Goal: Share content

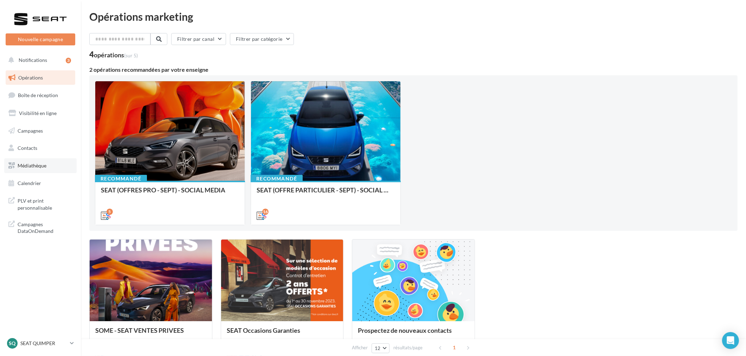
click at [28, 164] on span "Médiathèque" at bounding box center [32, 165] width 29 height 6
click at [203, 191] on div "SEAT (OFFRES PRO - SEPT) - SOCIAL MEDIA" at bounding box center [170, 193] width 138 height 14
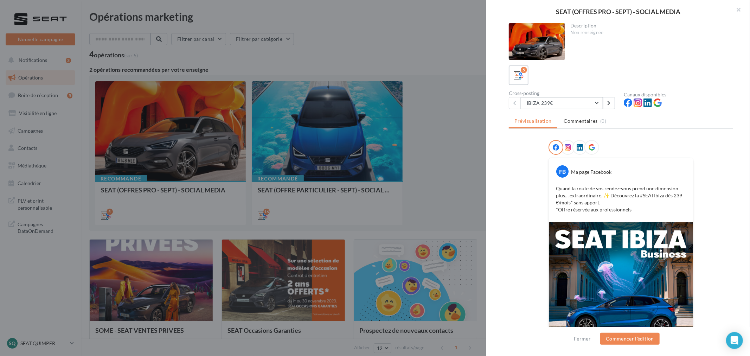
click at [599, 102] on button "IBIZA 239€" at bounding box center [562, 103] width 82 height 12
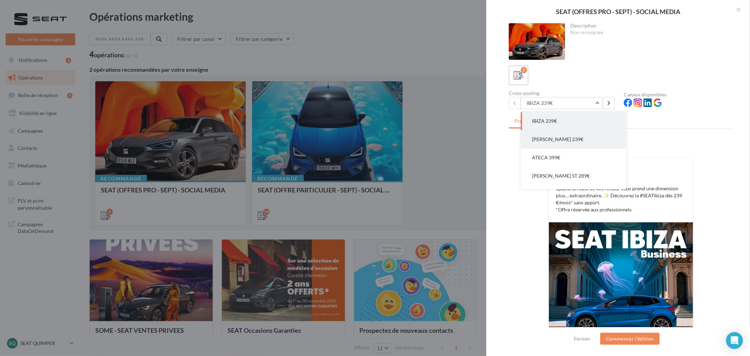
click at [592, 139] on button "ARONA 239€" at bounding box center [573, 139] width 105 height 18
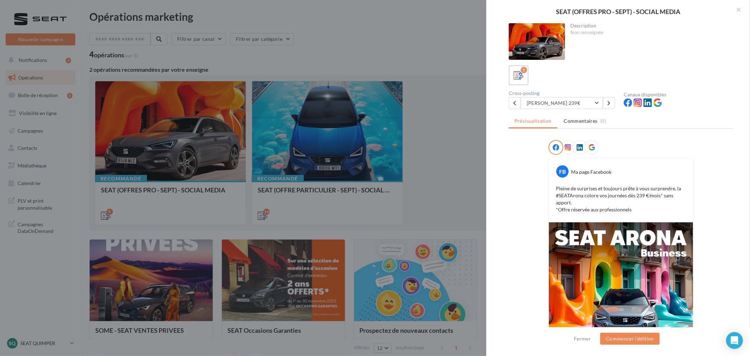
click at [577, 149] on icon at bounding box center [580, 147] width 6 height 6
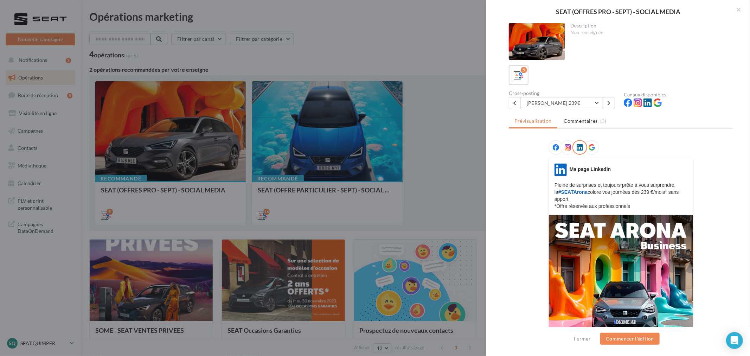
click at [582, 258] on img at bounding box center [621, 305] width 144 height 180
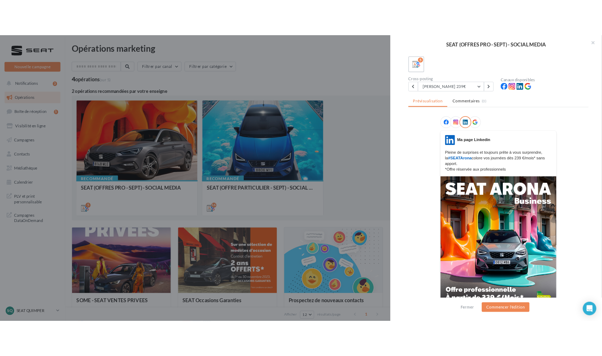
scroll to position [78, 0]
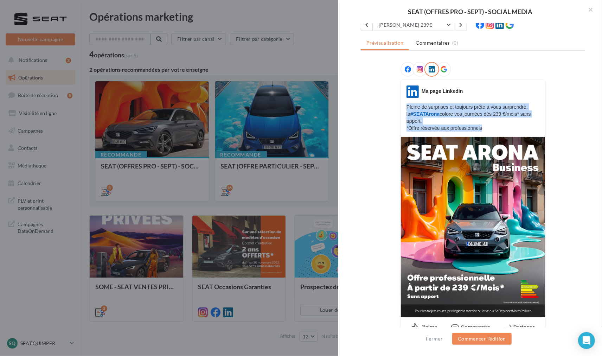
drag, startPoint x: 481, startPoint y: 126, endPoint x: 402, endPoint y: 104, distance: 82.0
click at [402, 104] on div "LinkedIn Ma page Linkedin Pleine de surprises et toujours prête à vous surprend…" at bounding box center [473, 108] width 144 height 46
copy p "Pleine de surprises et toujours prête à vous surprendre, la #SEATArona colore v…"
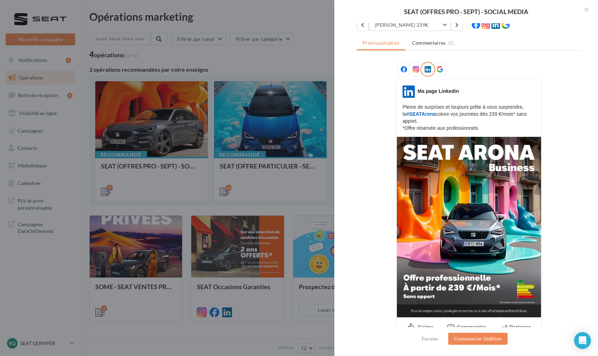
click at [284, 129] on div at bounding box center [299, 178] width 598 height 356
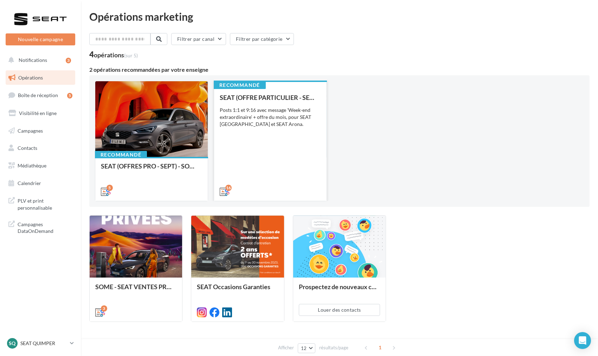
click at [282, 116] on div "Posts 1:1 et 9:16 avec message 'Week-end extraordinaire' + offre du mois, pour …" at bounding box center [270, 117] width 101 height 21
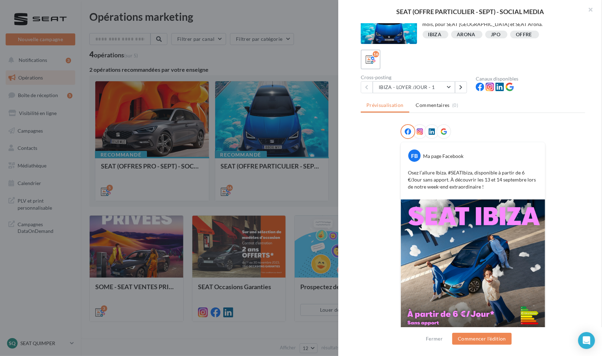
scroll to position [0, 0]
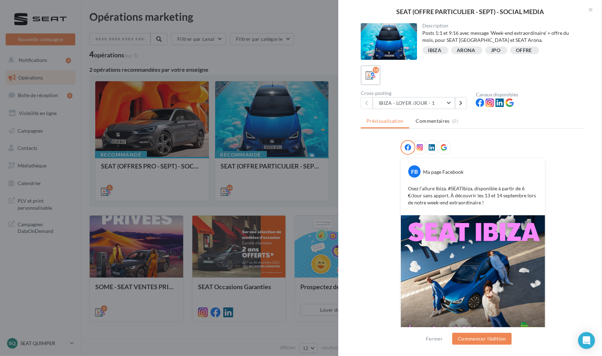
click at [473, 257] on img at bounding box center [473, 287] width 144 height 144
click at [560, 222] on div "FB Ma page Facebook Osez l’allure Ibiza. #SEATIbiza, disponible à partir de 6 €…" at bounding box center [473, 254] width 224 height 229
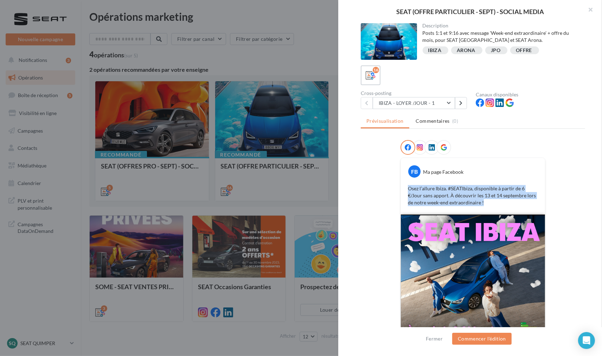
drag, startPoint x: 408, startPoint y: 187, endPoint x: 484, endPoint y: 201, distance: 77.2
click at [484, 201] on p "Osez l’allure Ibiza. #SEATIbiza, disponible à partir de 6 €/Jour sans apport. À…" at bounding box center [473, 195] width 130 height 21
click at [420, 146] on div at bounding box center [419, 147] width 15 height 15
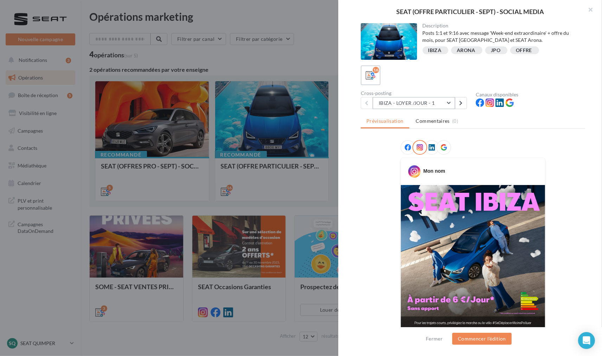
click at [442, 104] on button "IBIZA - LOYER /JOUR - 1" at bounding box center [414, 103] width 82 height 12
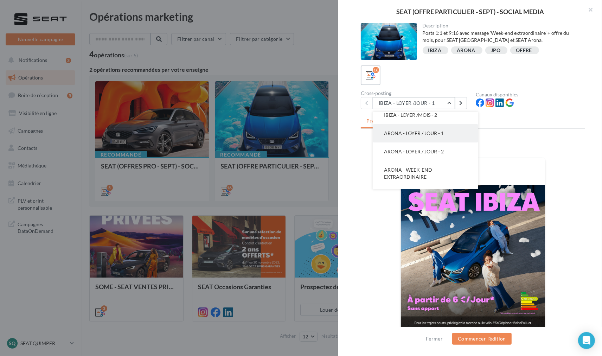
scroll to position [117, 0]
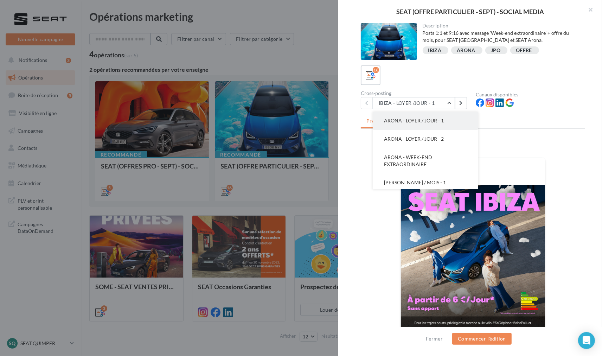
click at [432, 123] on button "ARONA - LOYER / JOUR - 1" at bounding box center [425, 120] width 105 height 18
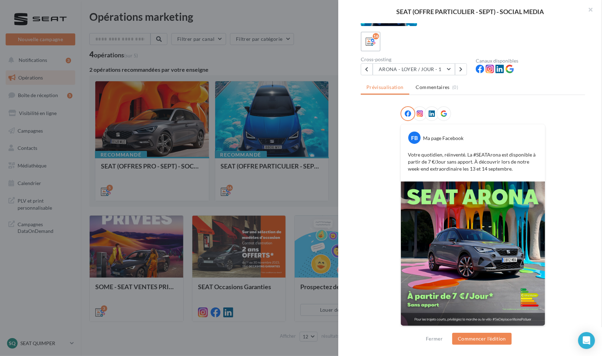
scroll to position [0, 0]
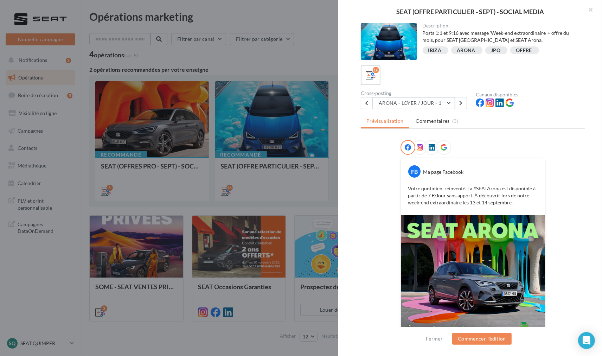
click at [435, 106] on button "ARONA - LOYER / JOUR - 1" at bounding box center [414, 103] width 82 height 12
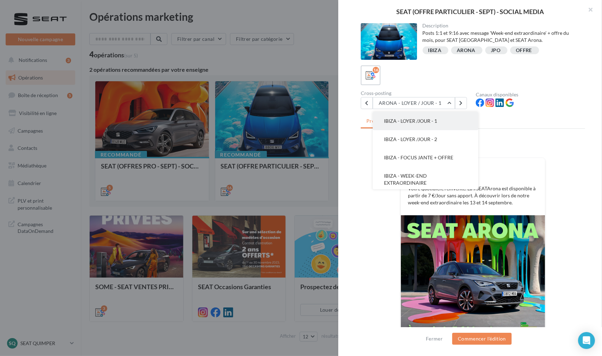
click at [436, 120] on span "IBIZA - LOYER /JOUR - 1" at bounding box center [410, 121] width 53 height 6
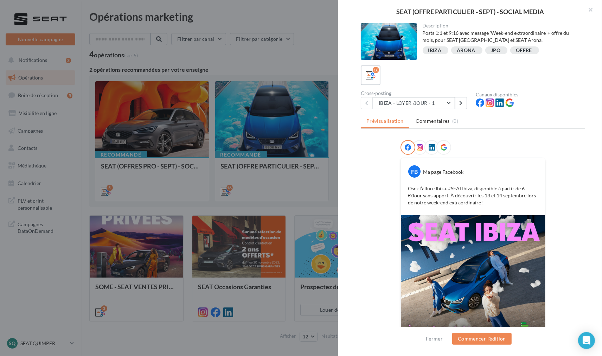
click at [431, 106] on button "IBIZA - LOYER /JOUR - 1" at bounding box center [414, 103] width 82 height 12
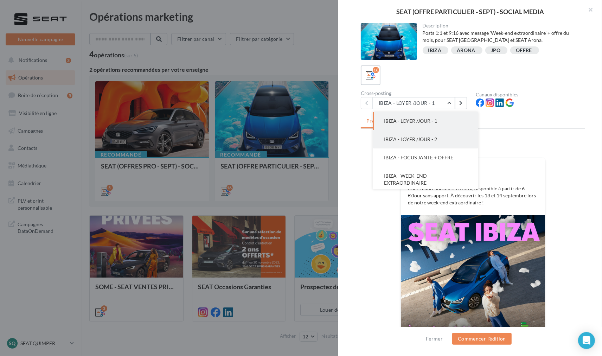
click at [427, 136] on span "IBIZA - LOYER /JOUR - 2" at bounding box center [410, 139] width 53 height 6
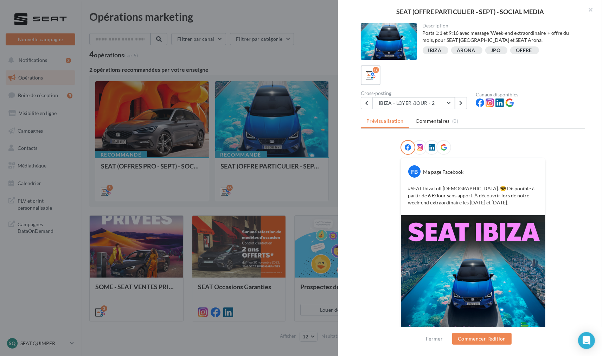
click at [422, 103] on button "IBIZA - LOYER /JOUR - 2" at bounding box center [414, 103] width 82 height 12
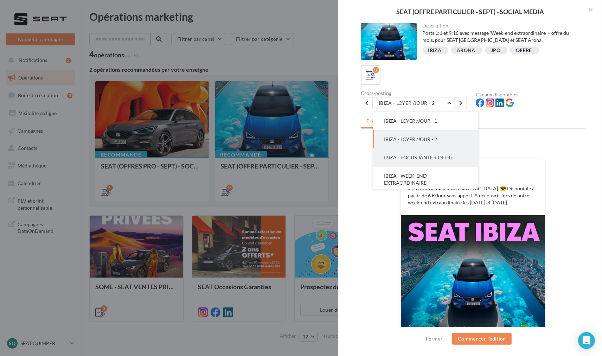
click at [426, 158] on span "IBIZA - FOCUS JANTE + OFFRE" at bounding box center [418, 157] width 69 height 6
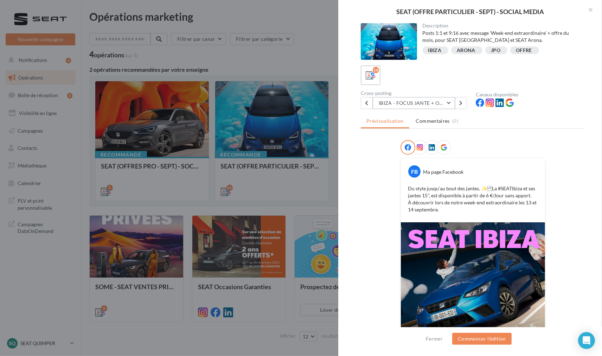
click at [415, 101] on button "IBIZA - FOCUS JANTE + OFFRE" at bounding box center [414, 103] width 82 height 12
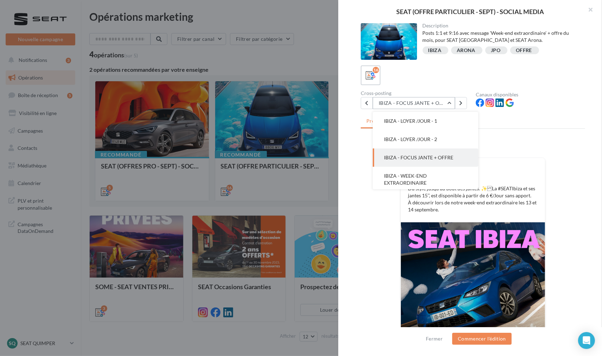
scroll to position [18, 0]
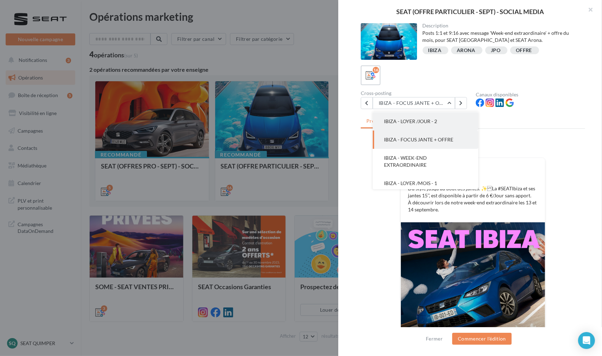
click at [417, 120] on span "IBIZA - LOYER /JOUR - 2" at bounding box center [410, 121] width 53 height 6
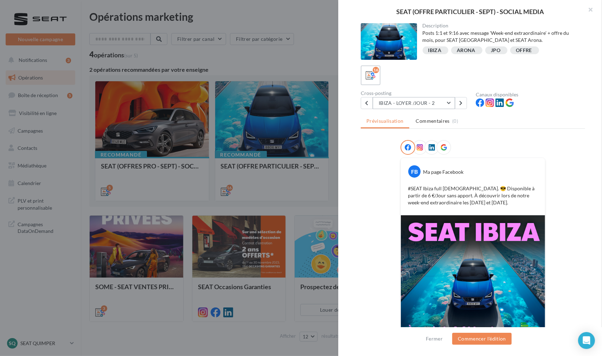
click at [437, 102] on button "IBIZA - LOYER /JOUR - 2" at bounding box center [414, 103] width 82 height 12
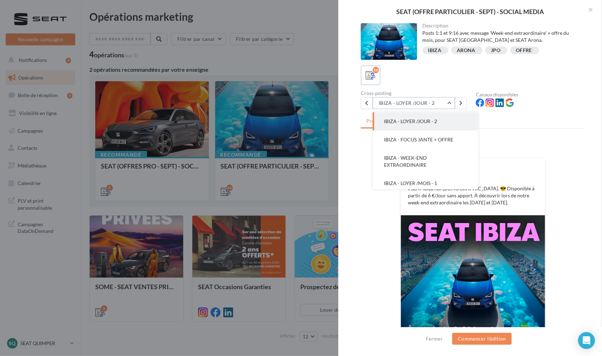
scroll to position [0, 0]
click at [429, 121] on span "IBIZA - LOYER /JOUR - 1" at bounding box center [410, 121] width 53 height 6
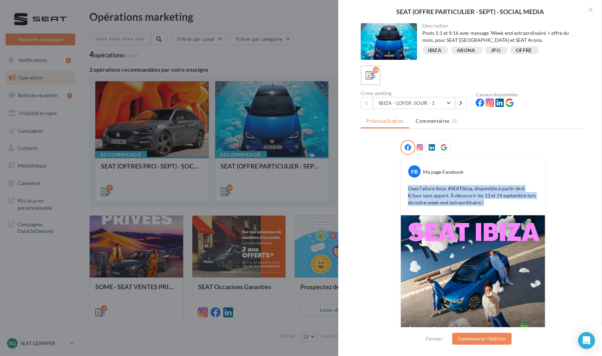
drag, startPoint x: 407, startPoint y: 189, endPoint x: 480, endPoint y: 206, distance: 75.5
click at [480, 206] on div "FB Ma page Facebook Osez l’allure Ibiza. #SEATIbiza, disponible à partir de 6 €…" at bounding box center [473, 186] width 144 height 57
copy p "Osez l’allure Ibiza. #SEATIbiza, disponible à partir de 6 €/Jour sans apport. À…"
